Goal: Task Accomplishment & Management: Manage account settings

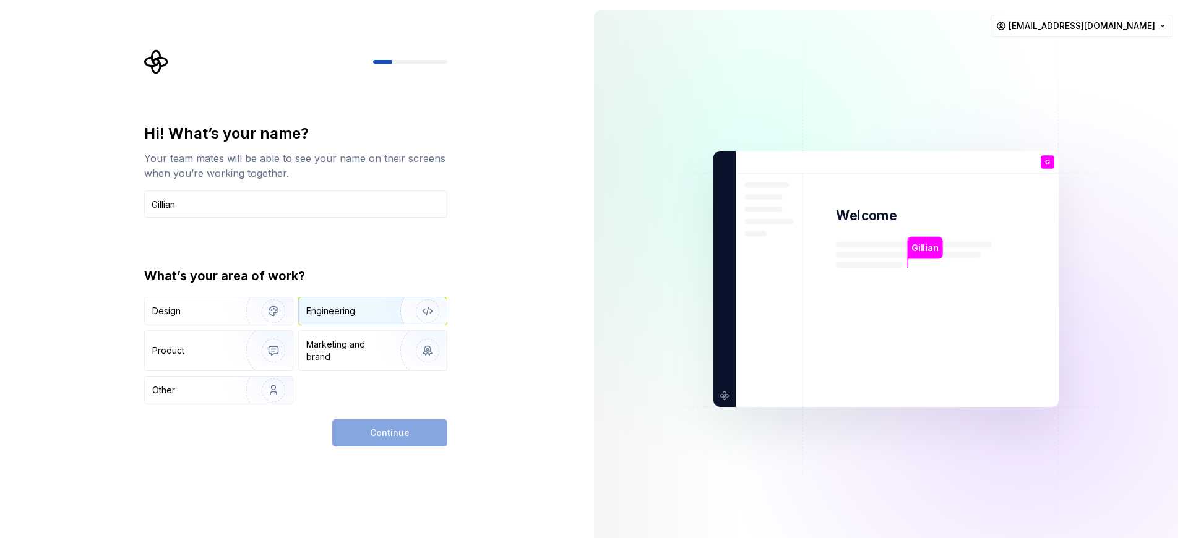
type input "Gillian"
click at [390, 308] on img "button" at bounding box center [419, 311] width 79 height 83
click at [417, 431] on button "Continue" at bounding box center [389, 433] width 115 height 27
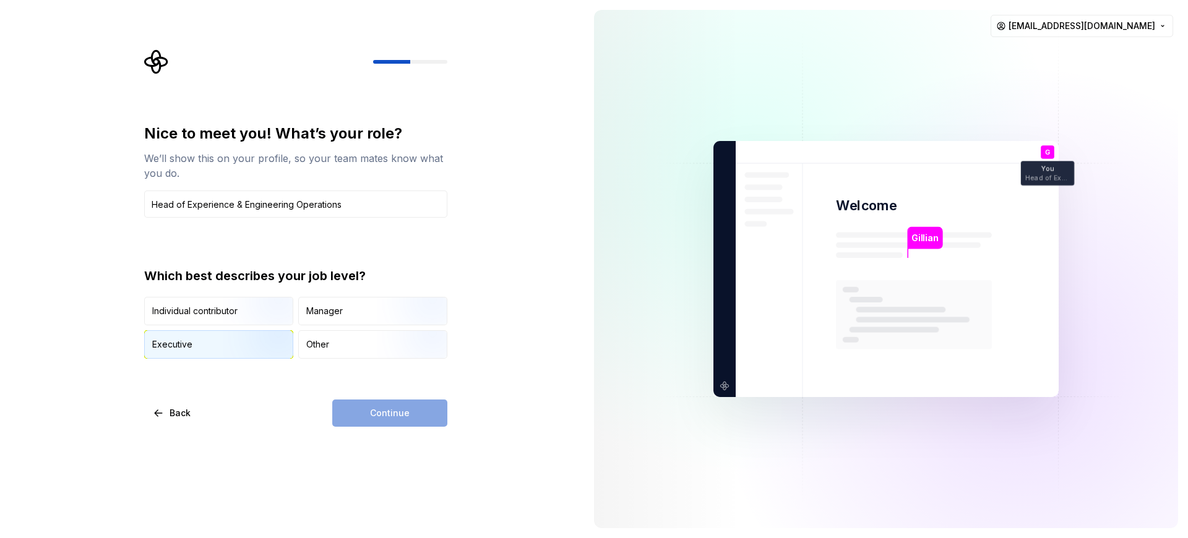
type input "Head of Experience & Engineering Operations"
click at [237, 346] on img "button" at bounding box center [262, 360] width 79 height 83
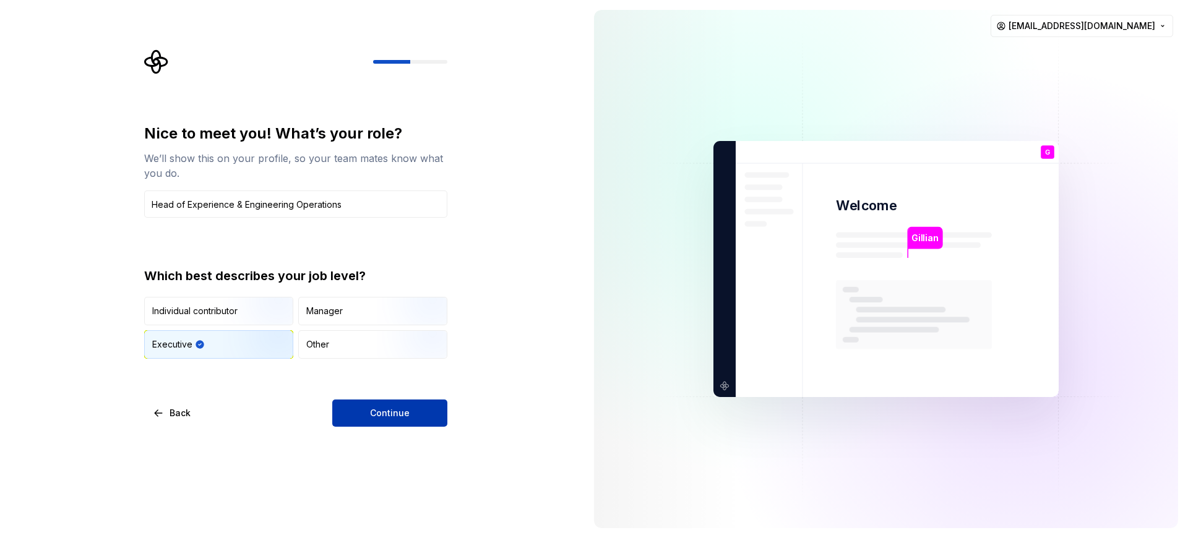
click at [397, 418] on span "Continue" at bounding box center [390, 413] width 40 height 12
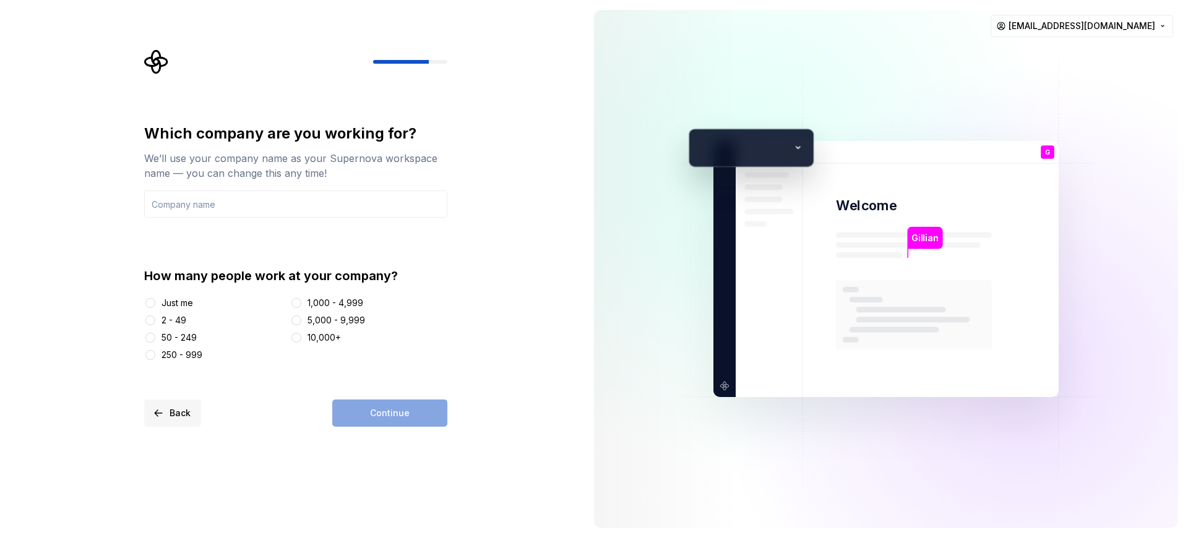
click at [167, 413] on button "Back" at bounding box center [172, 413] width 57 height 27
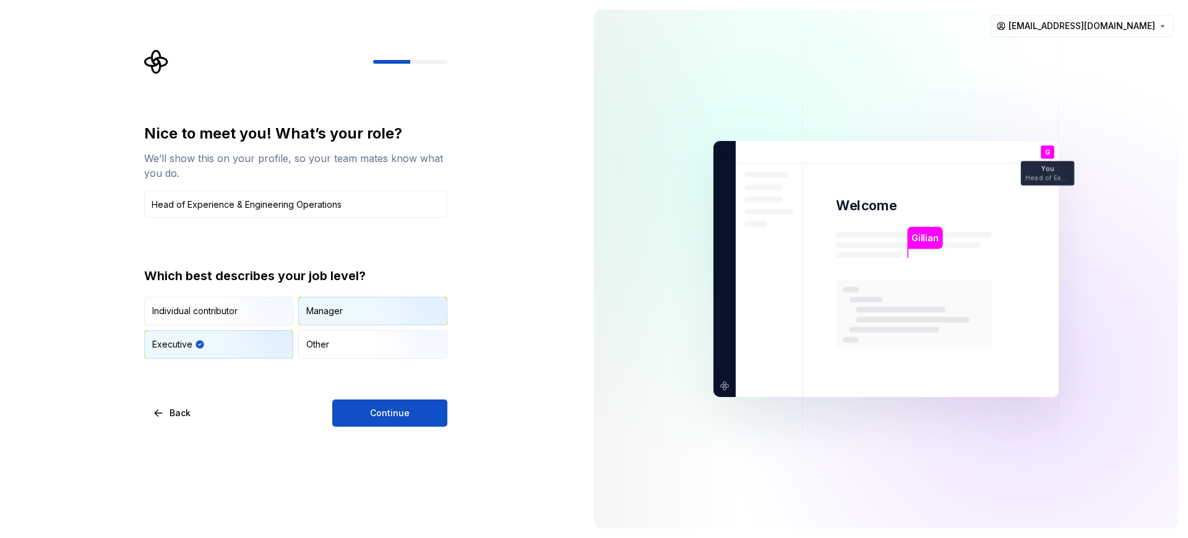
click at [334, 308] on div "Manager" at bounding box center [324, 311] width 37 height 12
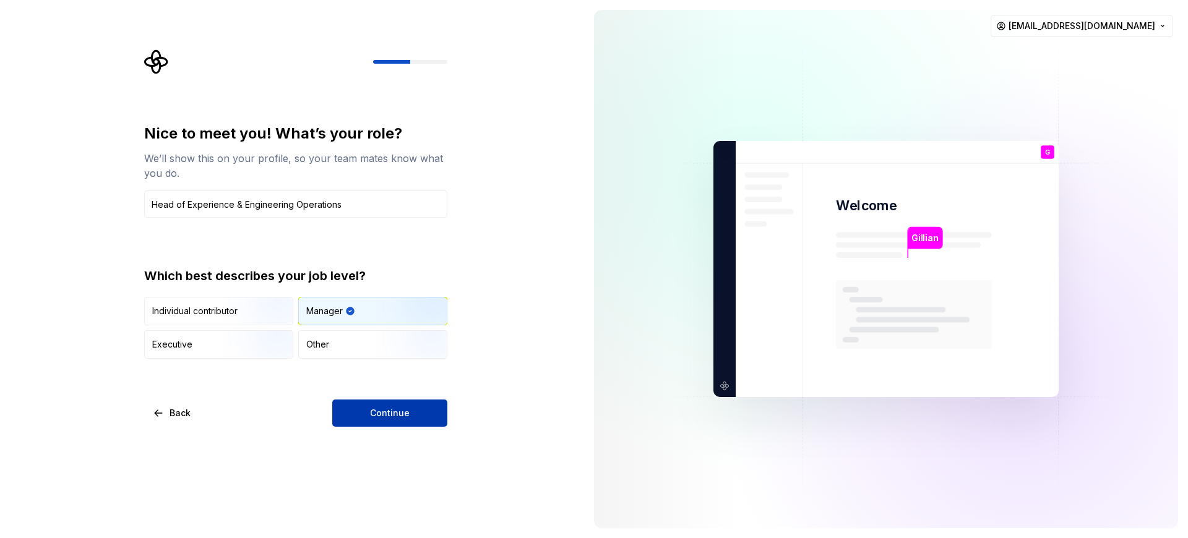
click at [377, 412] on span "Continue" at bounding box center [390, 413] width 40 height 12
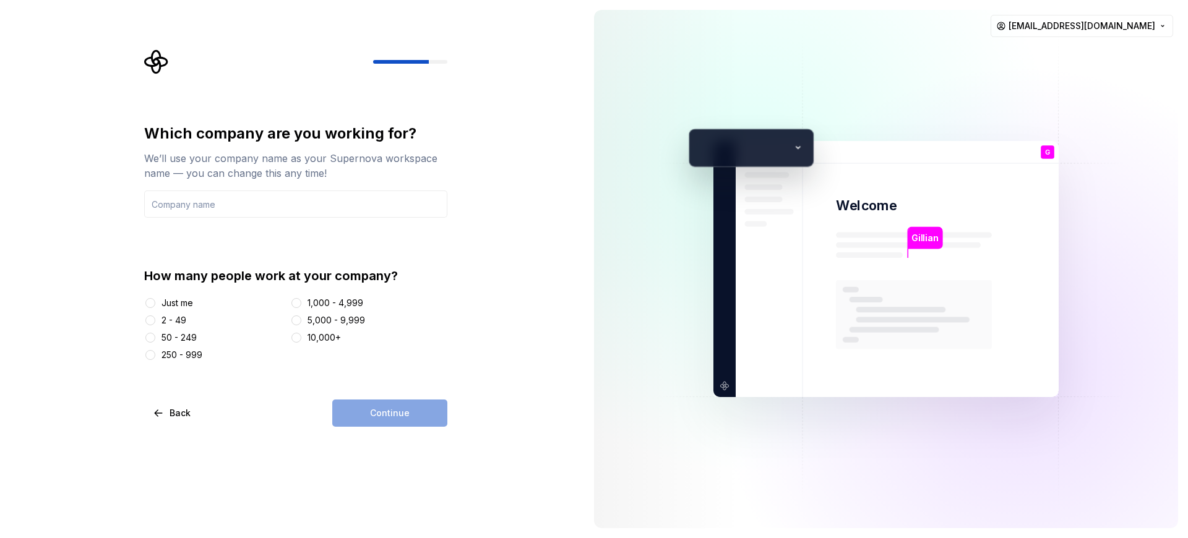
click at [184, 319] on div "2 - 49" at bounding box center [174, 320] width 25 height 12
click at [155, 319] on button "2 - 49" at bounding box center [150, 321] width 10 height 10
click at [264, 202] on input "text" at bounding box center [295, 204] width 303 height 27
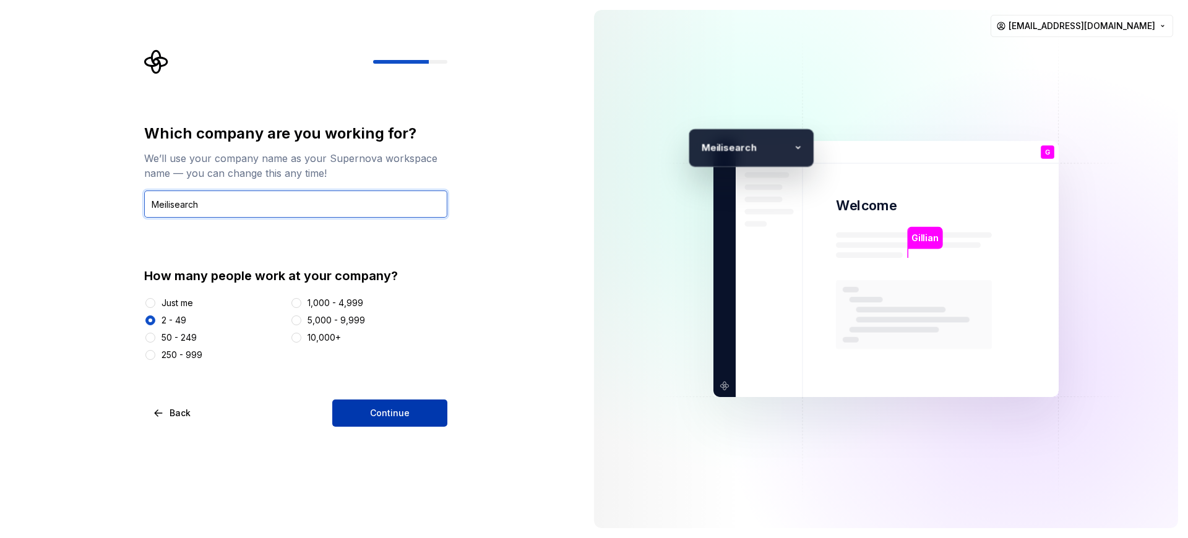
type input "Meilisearch"
click at [387, 413] on span "Continue" at bounding box center [390, 413] width 40 height 12
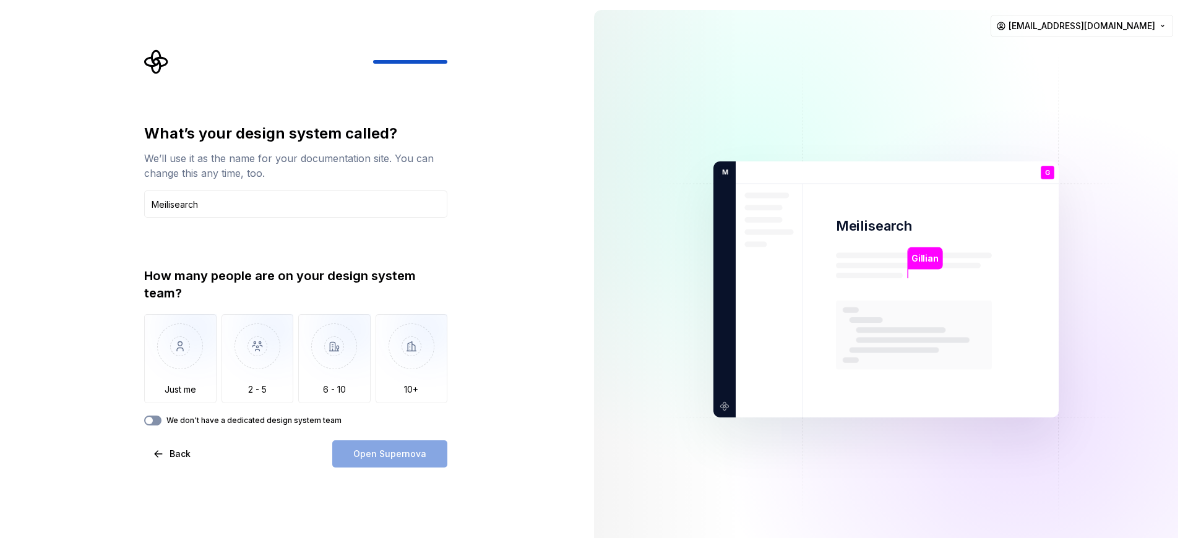
type input "Meilisearch"
click at [160, 419] on button "We don't have a dedicated design system team" at bounding box center [152, 421] width 17 height 10
click at [379, 460] on button "Open Supernova" at bounding box center [389, 454] width 115 height 27
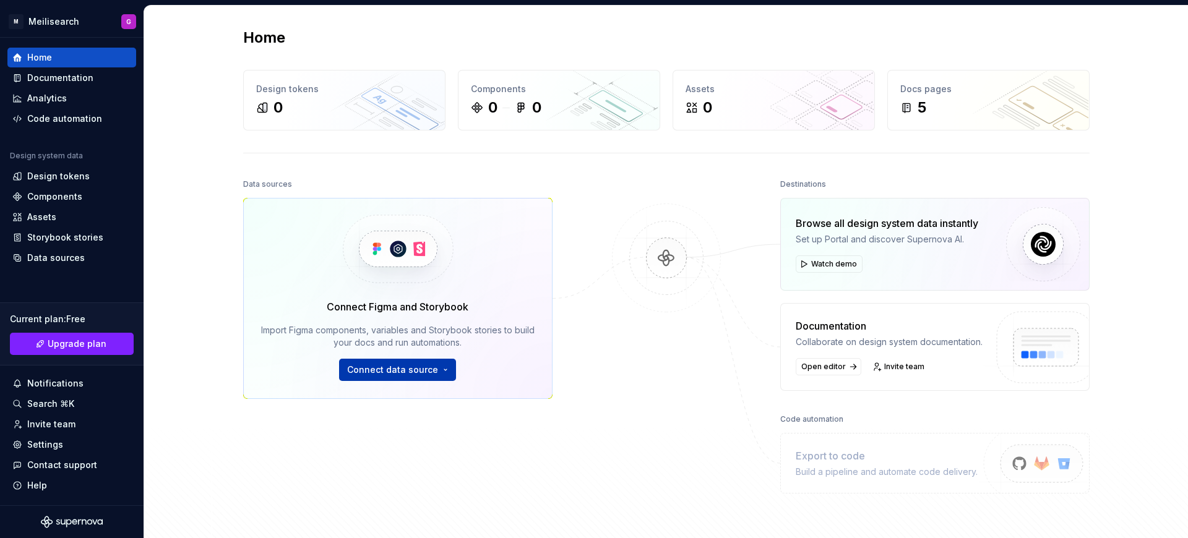
click at [380, 372] on span "Connect data source" at bounding box center [392, 370] width 91 height 12
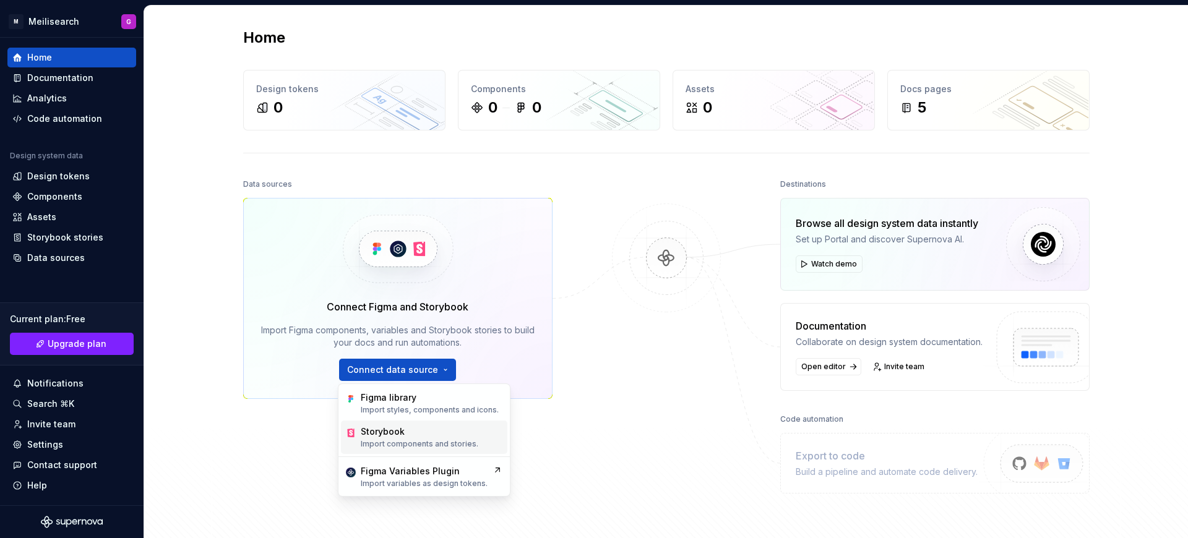
click at [421, 433] on div "Storybook" at bounding box center [420, 432] width 118 height 12
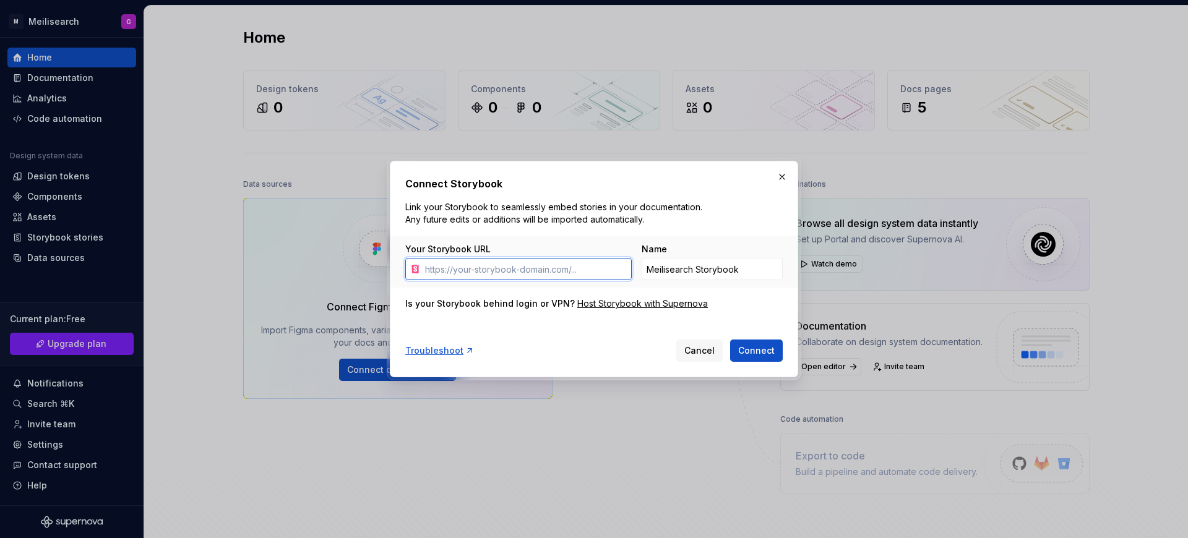
paste input "[URL][DOMAIN_NAME]"
type input "[URL][DOMAIN_NAME]"
click at [749, 349] on span "Connect" at bounding box center [756, 351] width 37 height 12
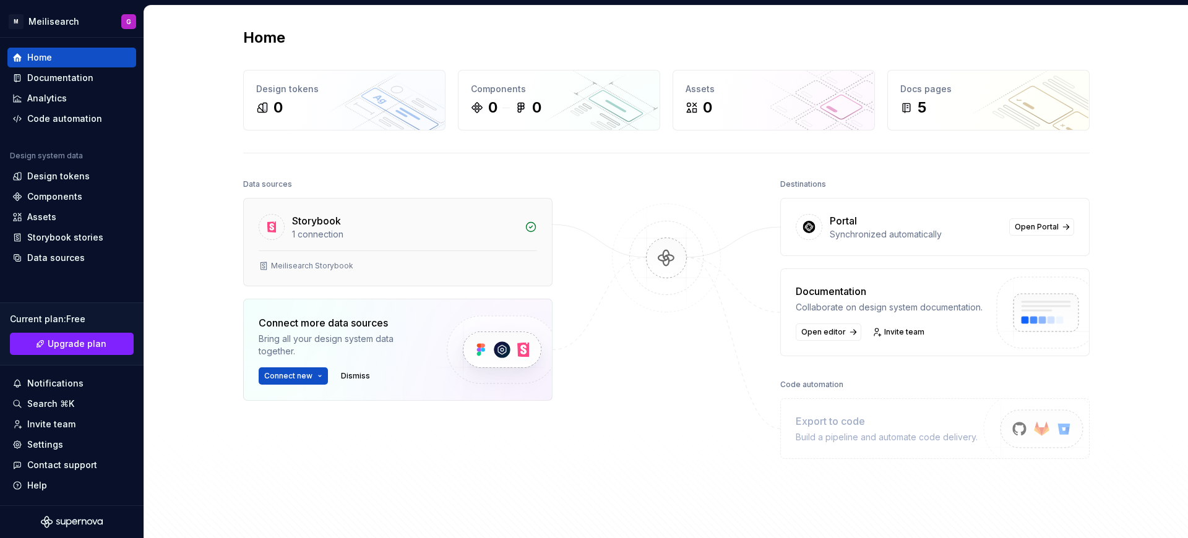
click at [391, 221] on div "Storybook" at bounding box center [404, 220] width 225 height 15
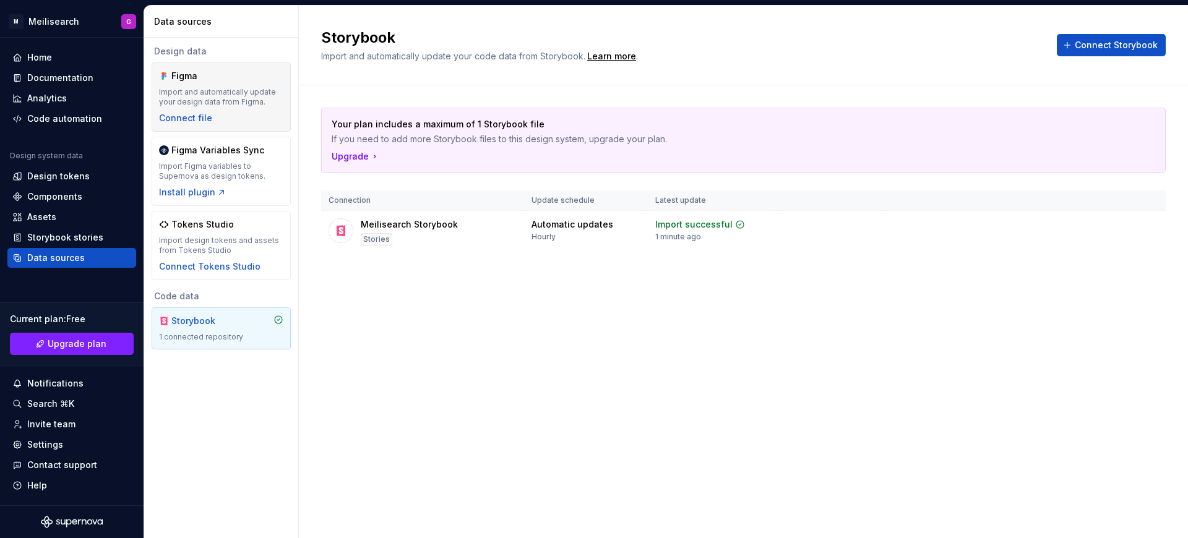
click at [217, 82] on div "Figma" at bounding box center [200, 76] width 59 height 12
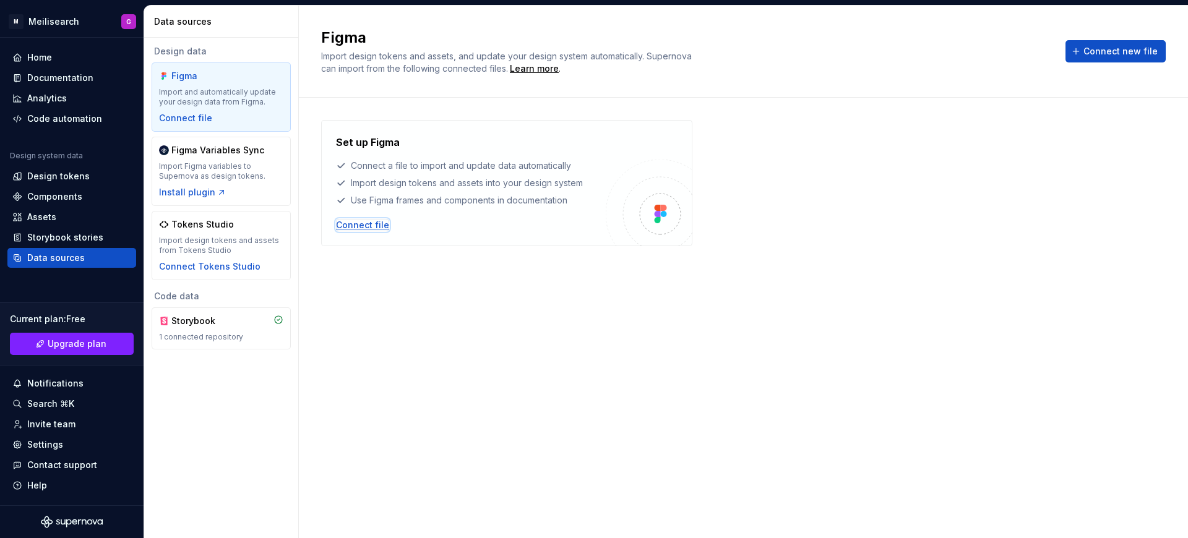
click at [355, 223] on div "Connect file" at bounding box center [362, 225] width 53 height 12
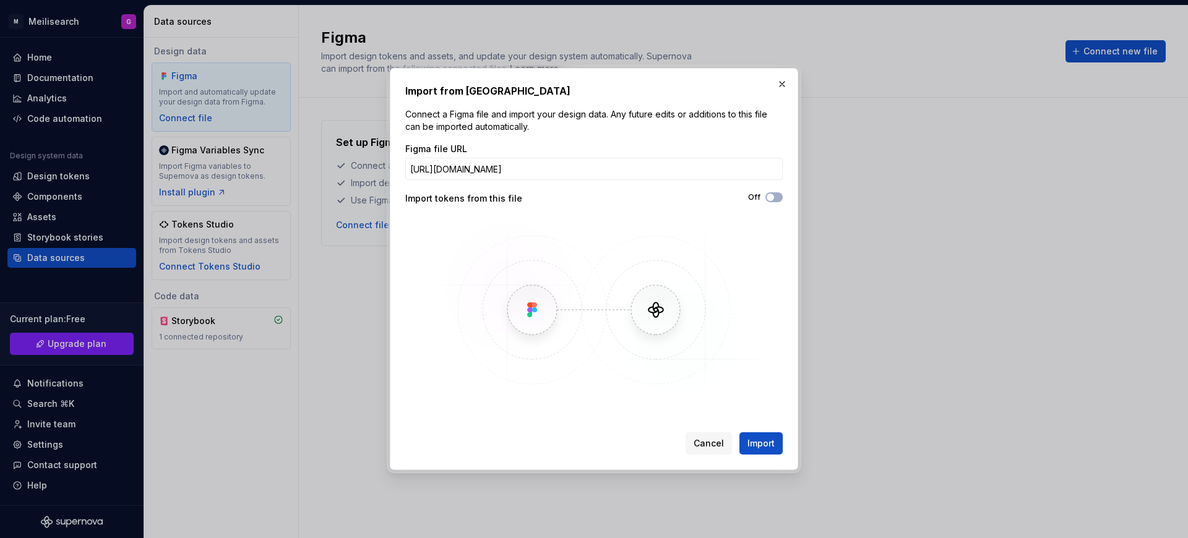
scroll to position [0, 224]
type input "[URL][DOMAIN_NAME]"
click at [762, 443] on span "Import" at bounding box center [761, 444] width 27 height 12
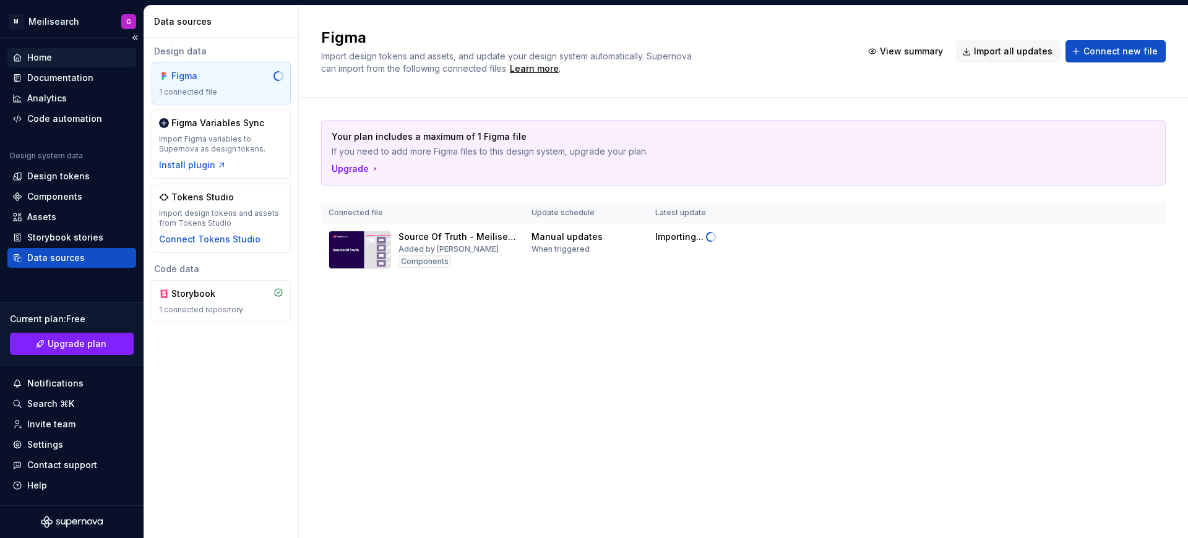
click at [58, 58] on div "Home" at bounding box center [71, 57] width 119 height 12
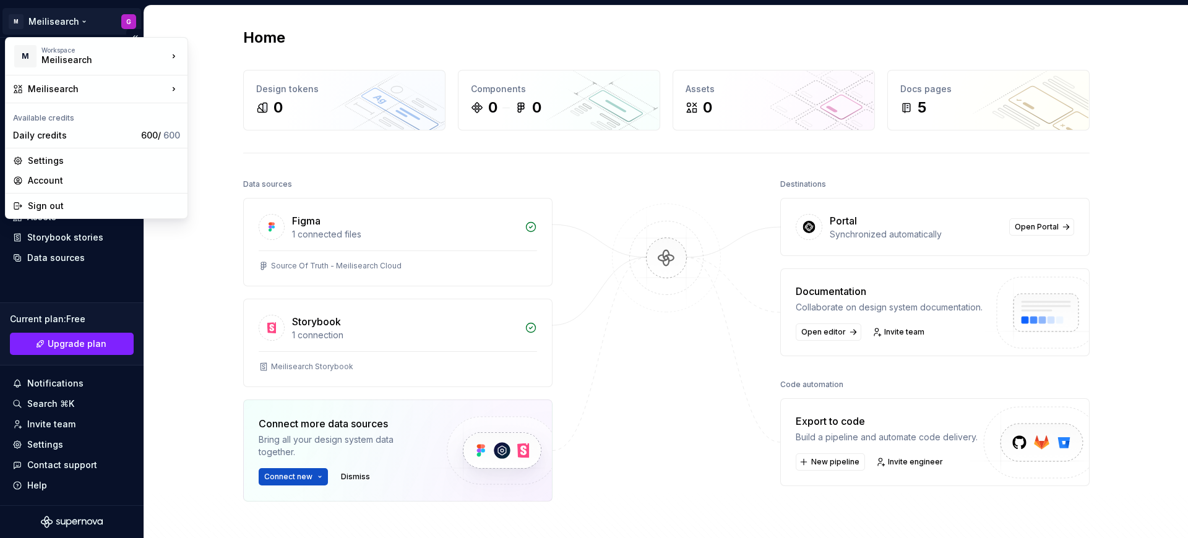
click at [33, 24] on html "M Meilisearch G Home Documentation Analytics Code automation Design system data…" at bounding box center [594, 269] width 1188 height 538
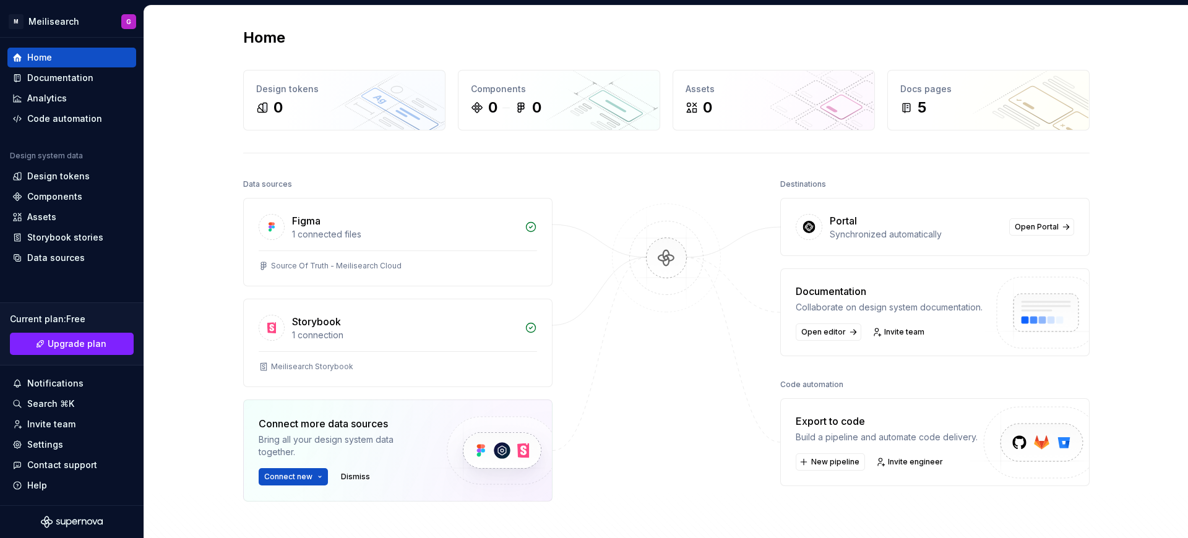
click at [222, 160] on html "M Meilisearch G Home Documentation Analytics Code automation Design system data…" at bounding box center [594, 269] width 1188 height 538
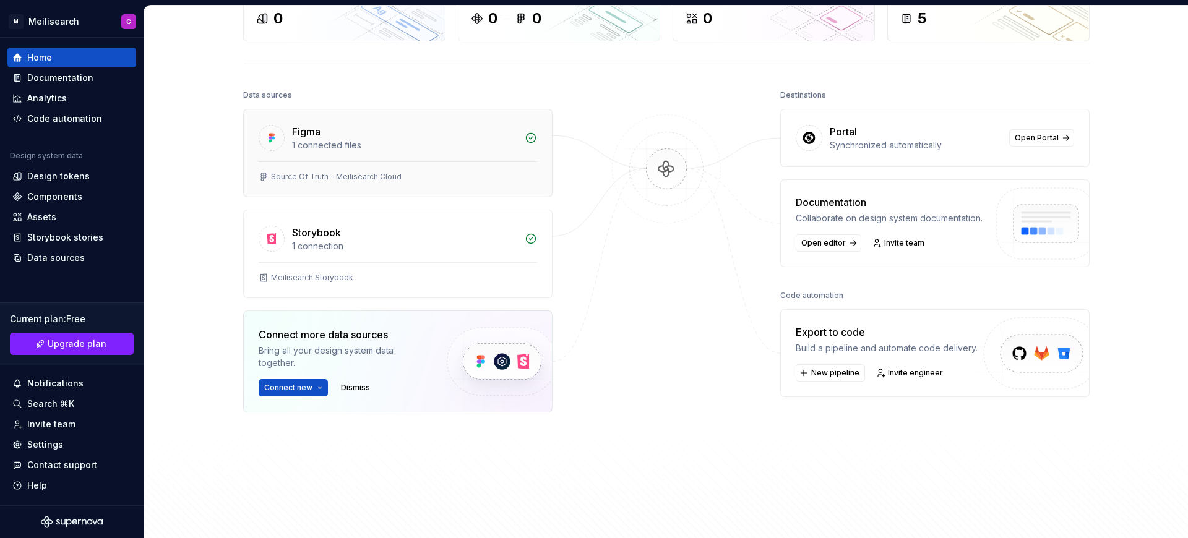
scroll to position [97, 0]
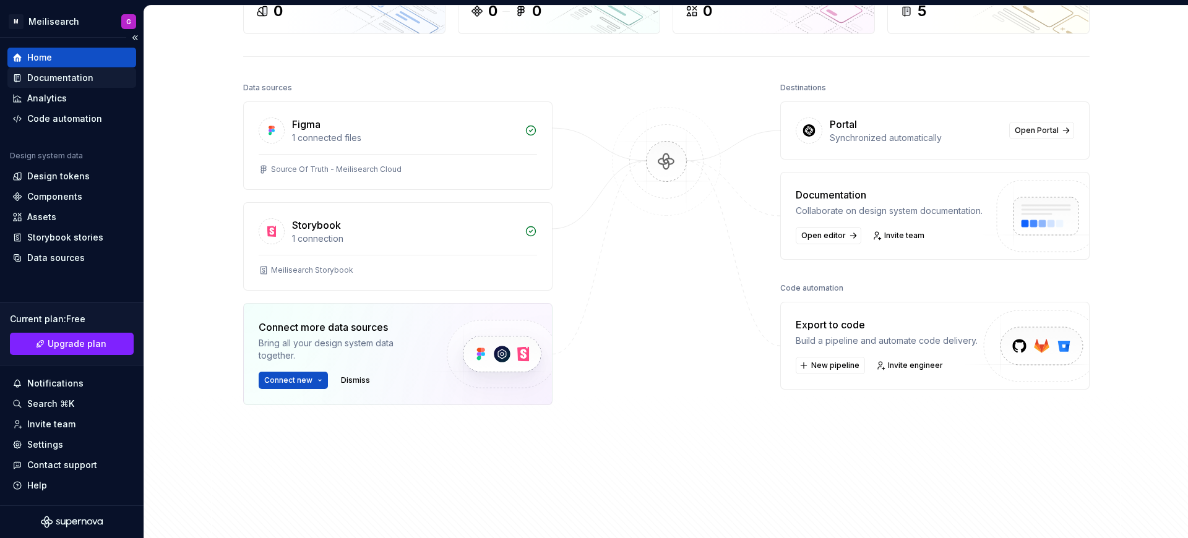
click at [68, 77] on div "Documentation" at bounding box center [60, 78] width 66 height 12
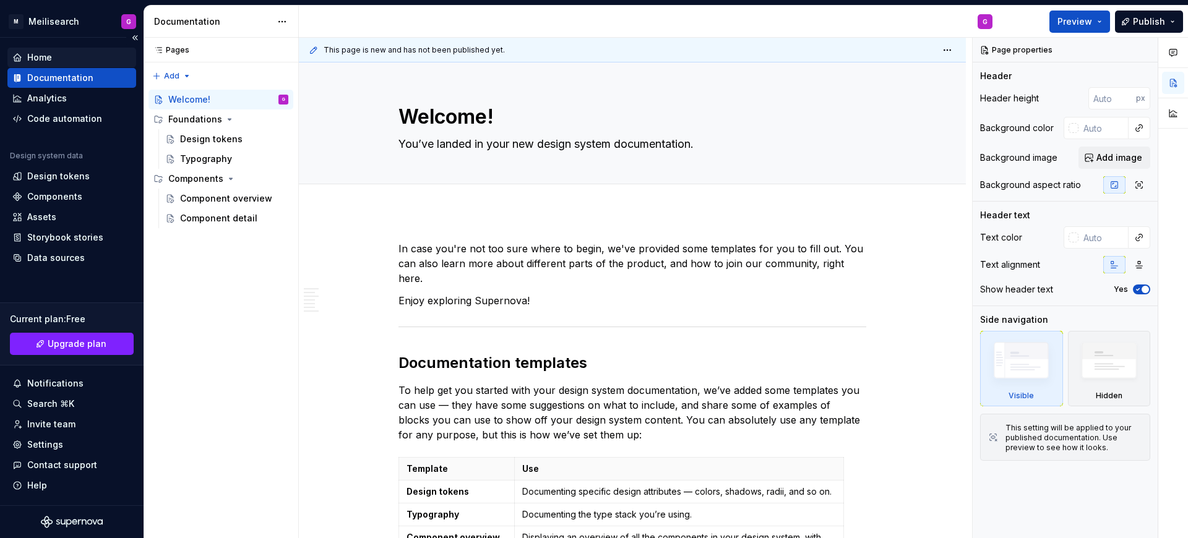
type textarea "*"
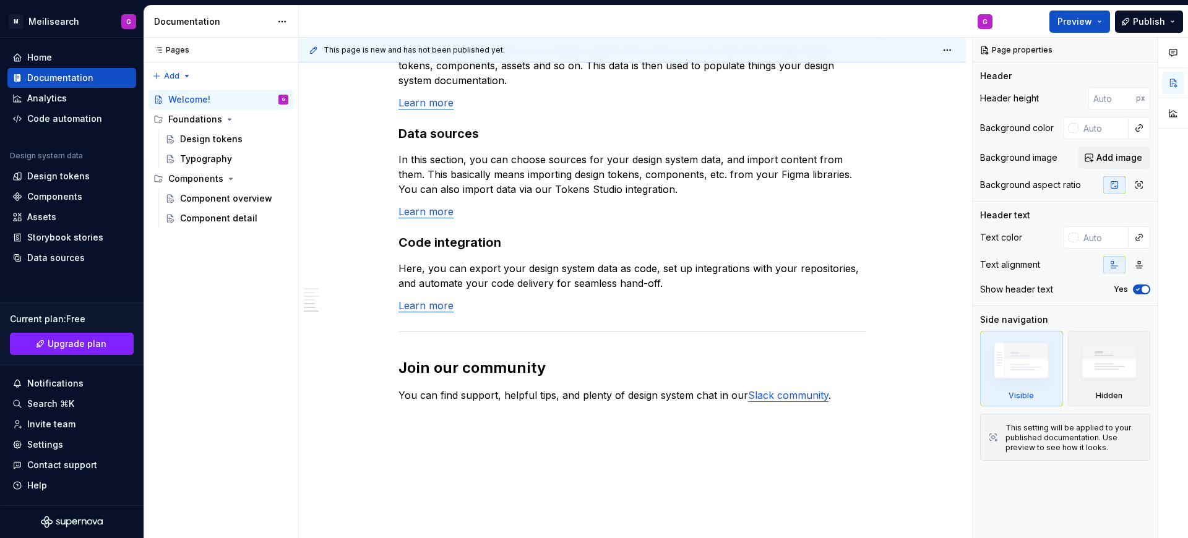
scroll to position [1017, 0]
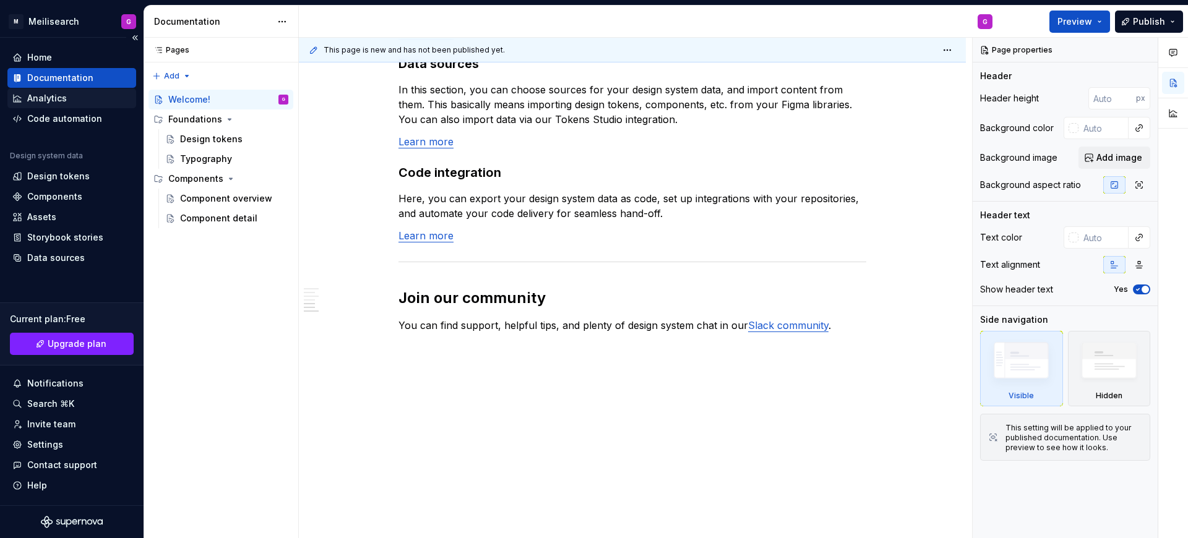
click at [41, 93] on div "Analytics" at bounding box center [47, 98] width 40 height 12
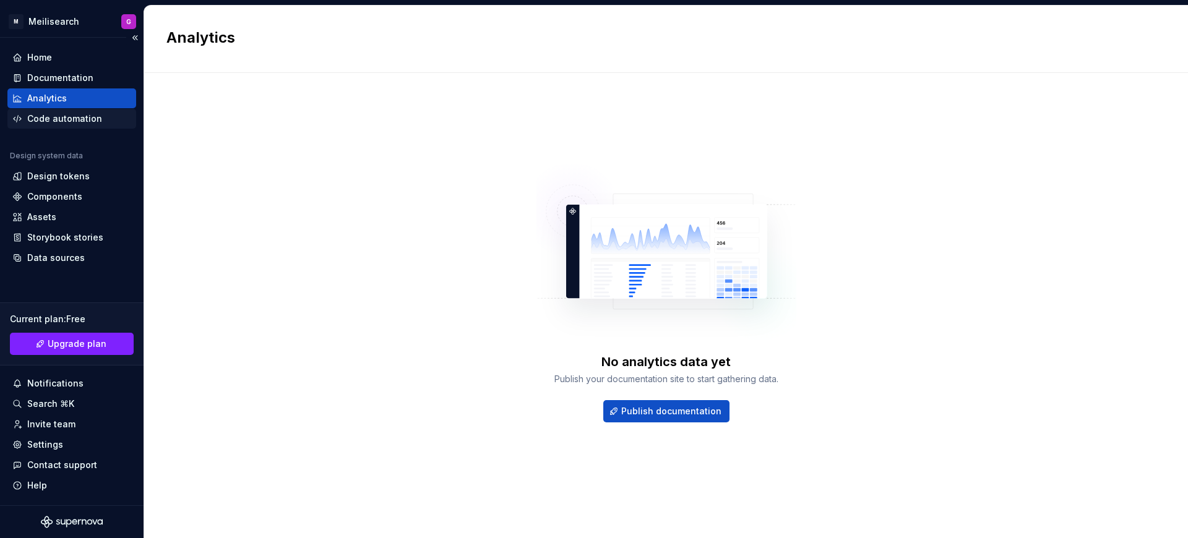
click at [68, 121] on div "Code automation" at bounding box center [64, 119] width 75 height 12
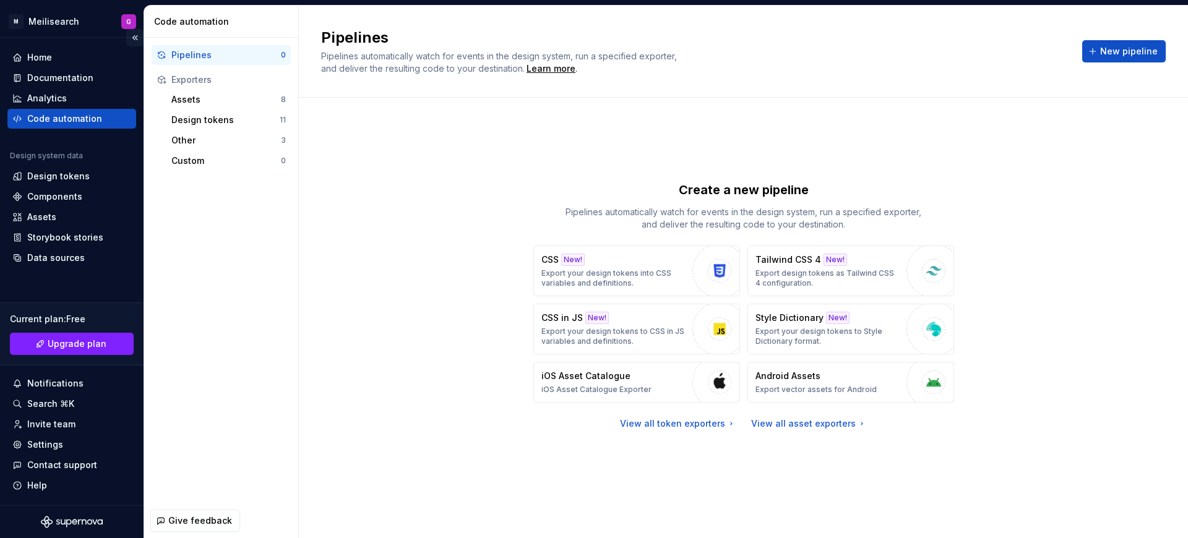
click at [135, 37] on button "Collapse sidebar" at bounding box center [134, 37] width 17 height 17
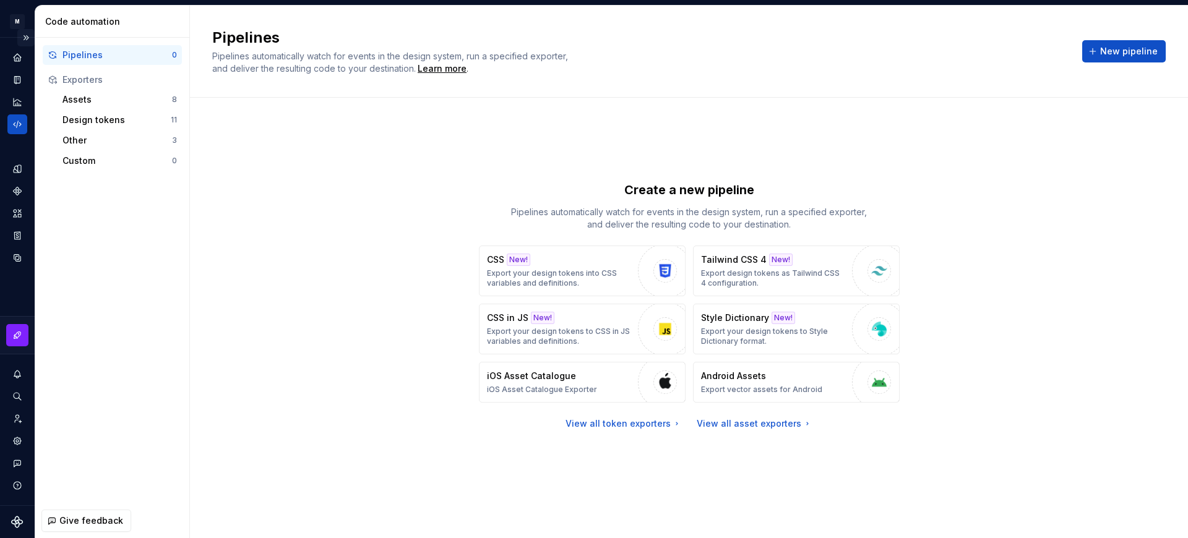
click at [27, 37] on button "Expand sidebar" at bounding box center [25, 37] width 17 height 17
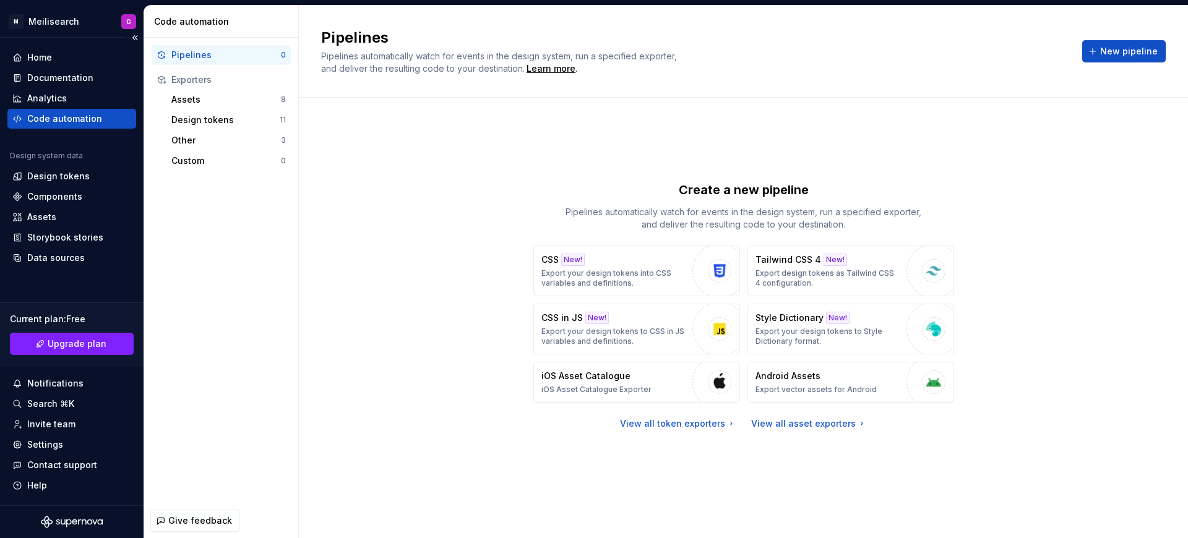
click at [77, 521] on icon "Supernova Logo" at bounding box center [74, 523] width 5 height 6
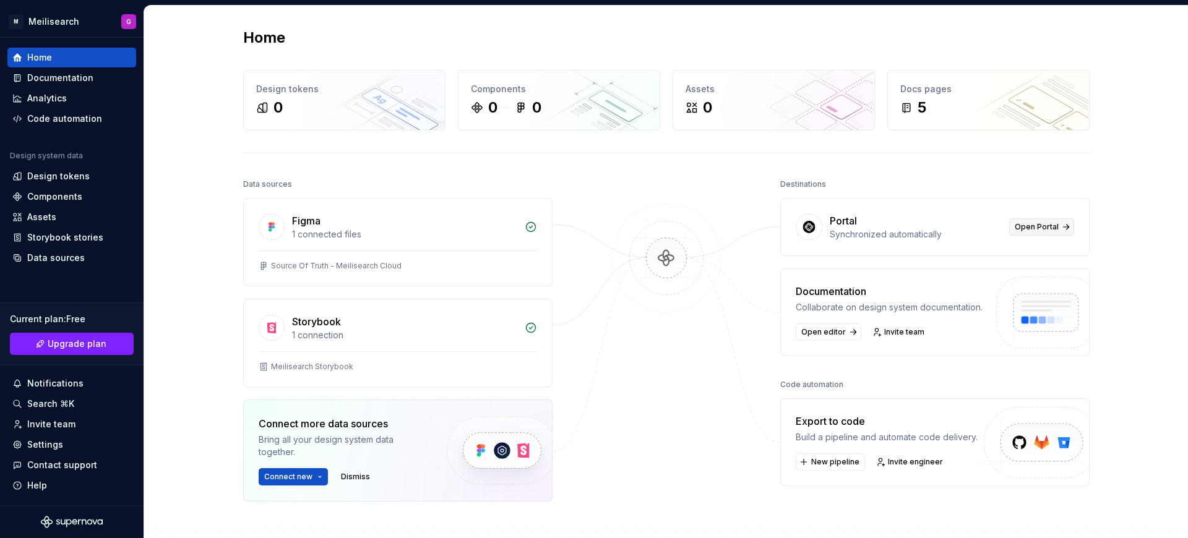
click at [1050, 225] on span "Open Portal" at bounding box center [1037, 227] width 44 height 10
click at [61, 265] on div "Data sources" at bounding box center [71, 258] width 129 height 20
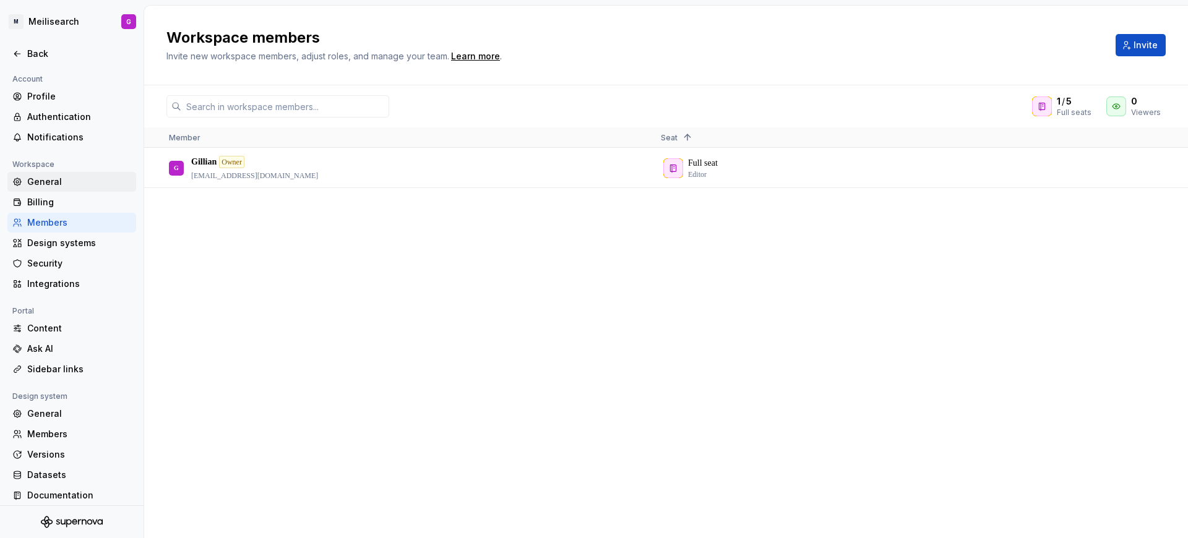
click at [54, 178] on div "General" at bounding box center [79, 182] width 104 height 12
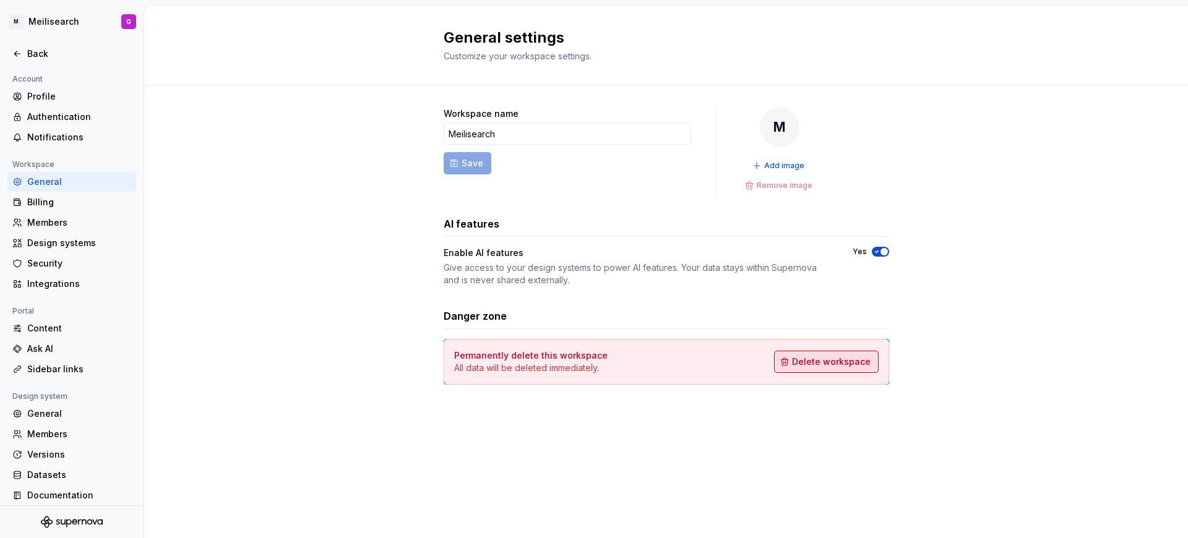
click at [821, 362] on span "Delete workspace" at bounding box center [831, 362] width 79 height 12
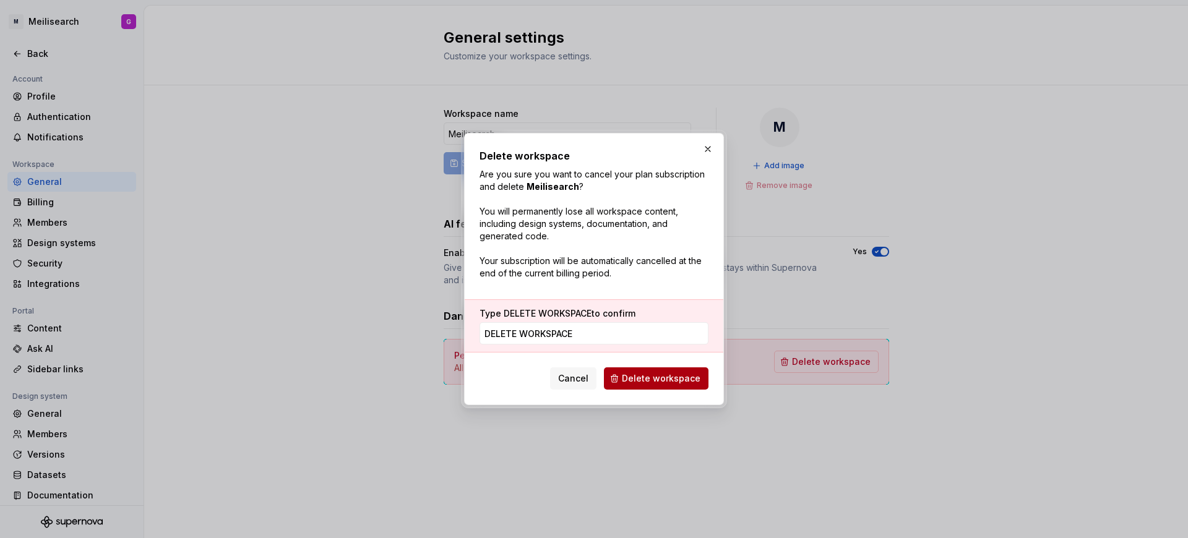
type input "DELETE WORKSPACE"
click at [672, 374] on span "Delete workspace" at bounding box center [661, 379] width 79 height 12
